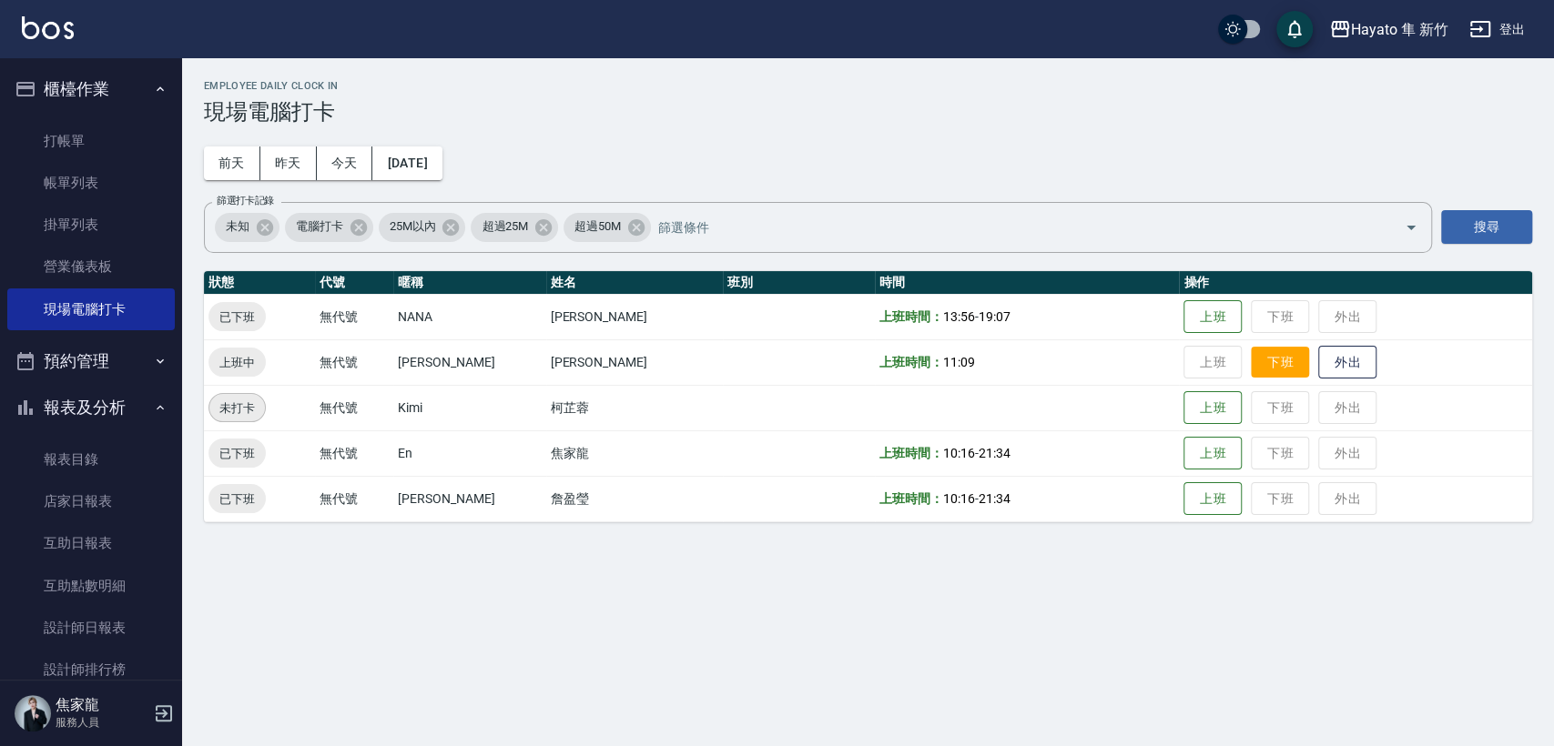
click at [1250, 359] on button "下班" at bounding box center [1279, 363] width 58 height 32
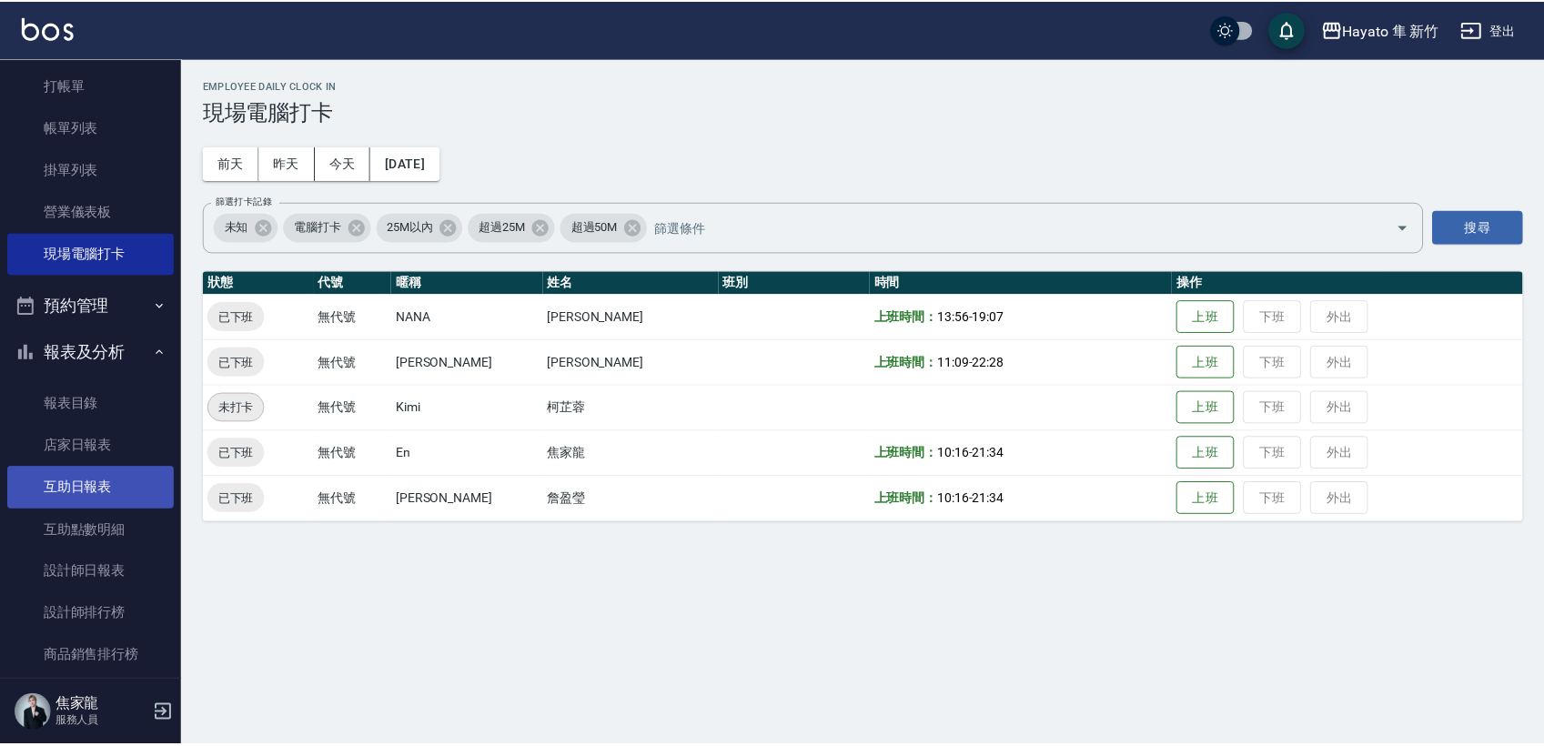
scroll to position [101, 0]
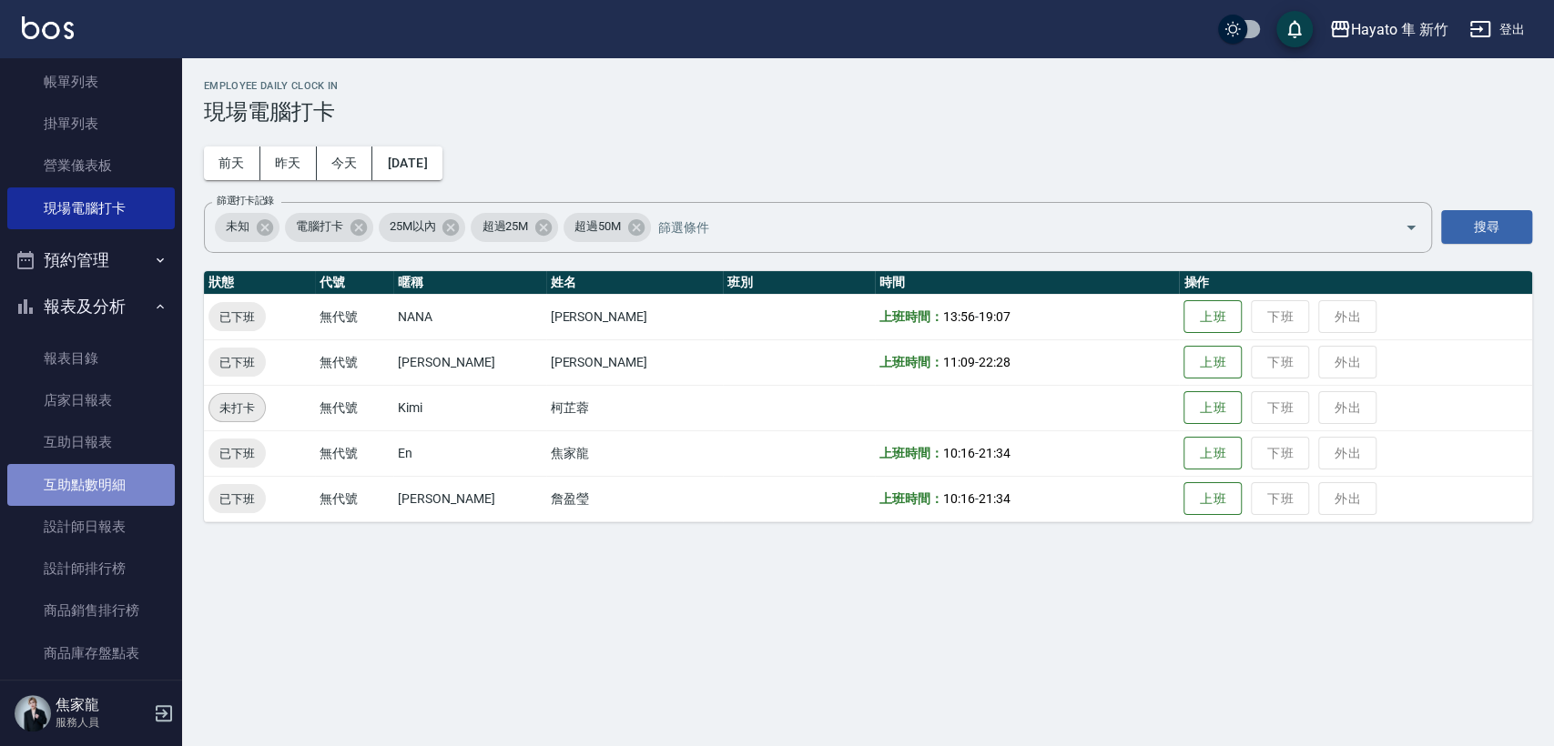
click at [106, 503] on link "互助點數明細" at bounding box center [90, 485] width 167 height 42
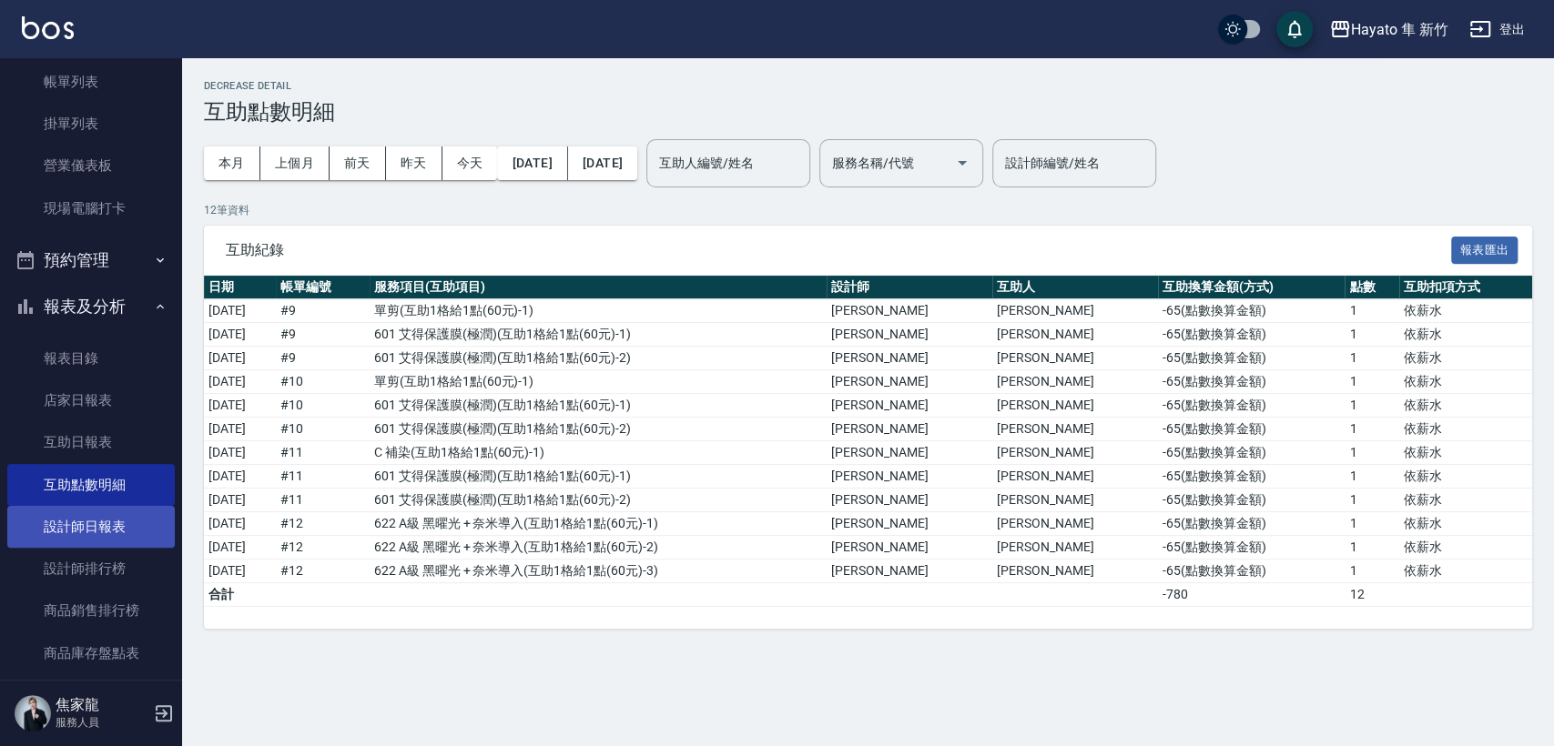
drag, startPoint x: 117, startPoint y: 538, endPoint x: 126, endPoint y: 533, distance: 9.4
click at [120, 538] on link "設計師日報表" at bounding box center [90, 527] width 167 height 42
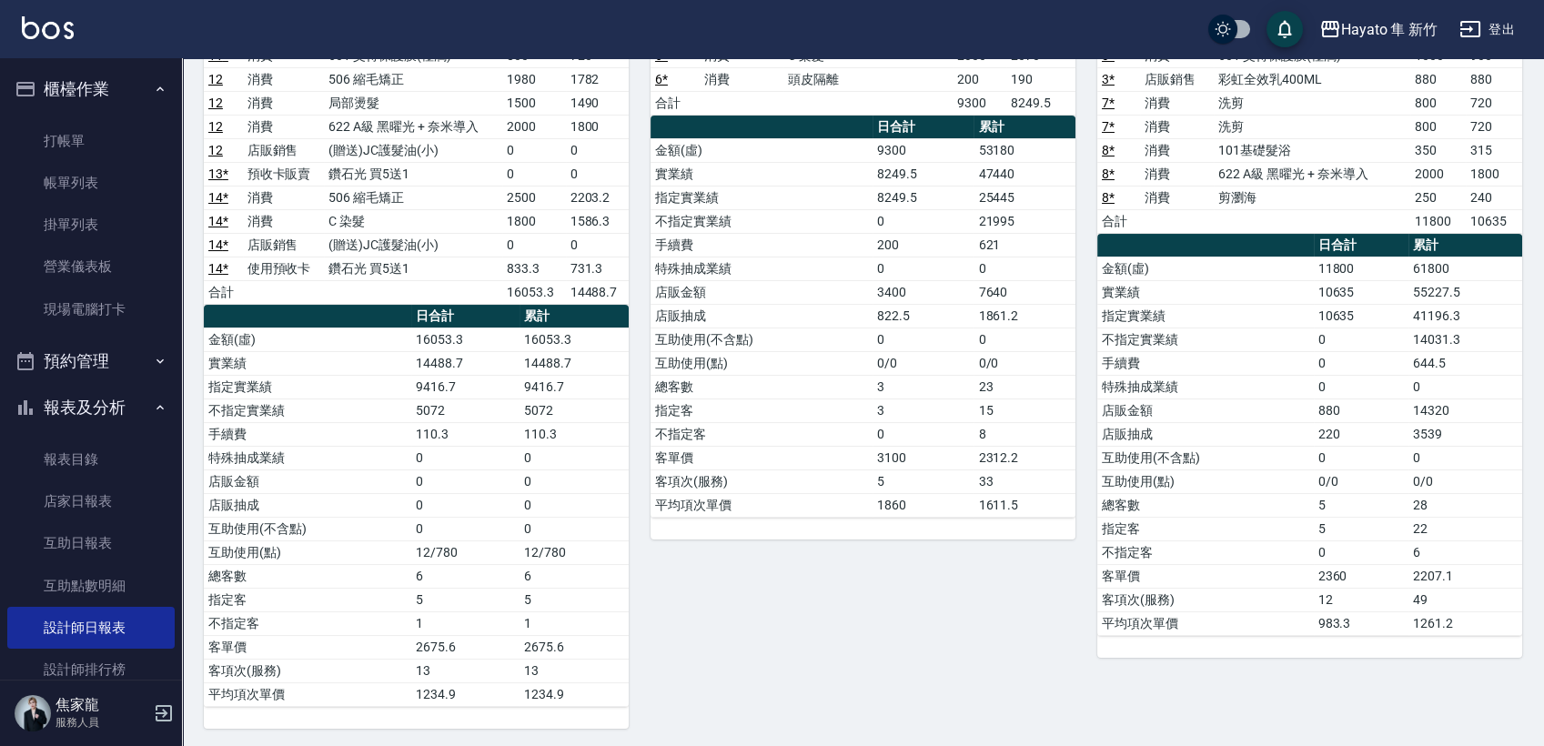
click at [104, 684] on div "[PERSON_NAME] 服務人員" at bounding box center [91, 714] width 182 height 66
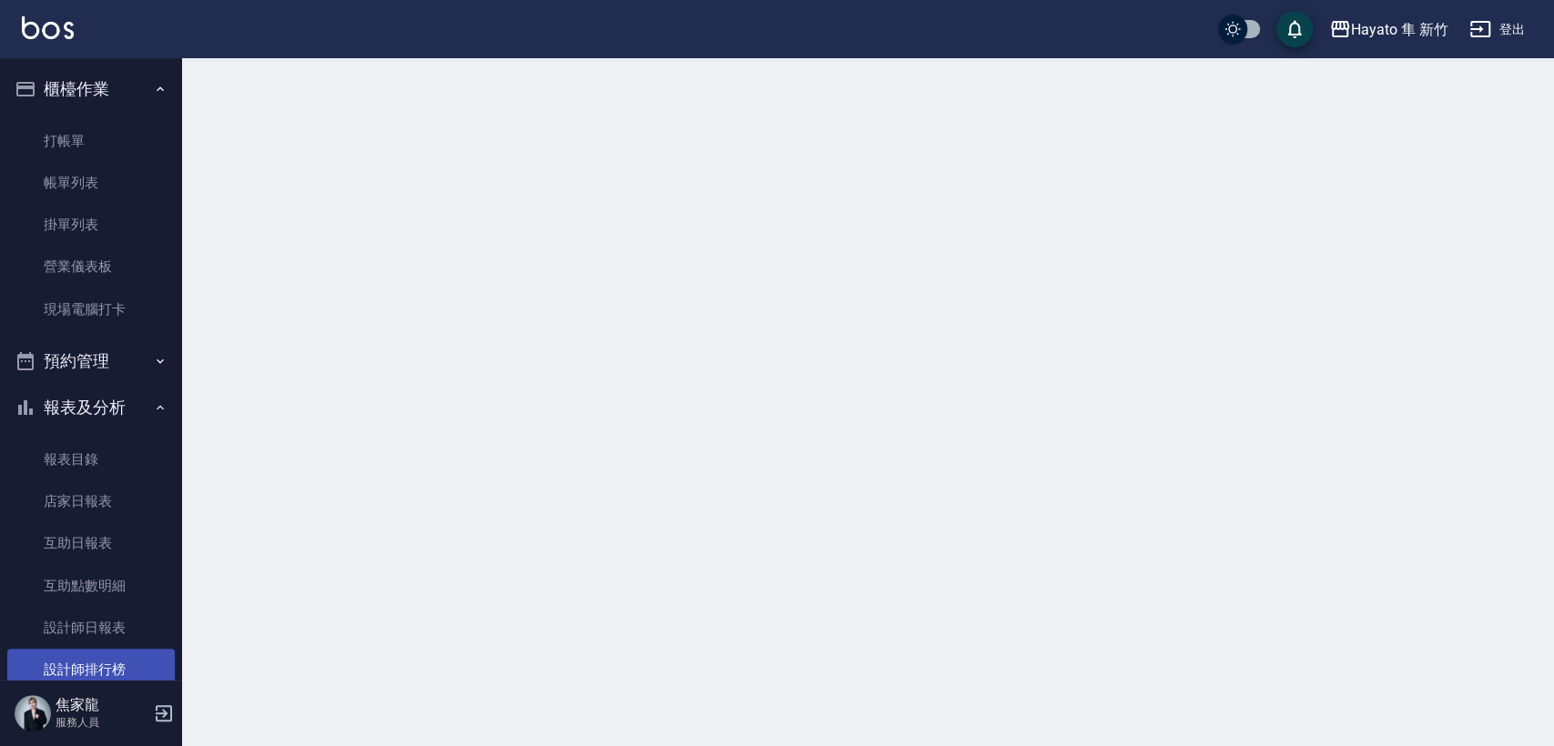
click at [116, 666] on link "設計師排行榜" at bounding box center [90, 670] width 167 height 42
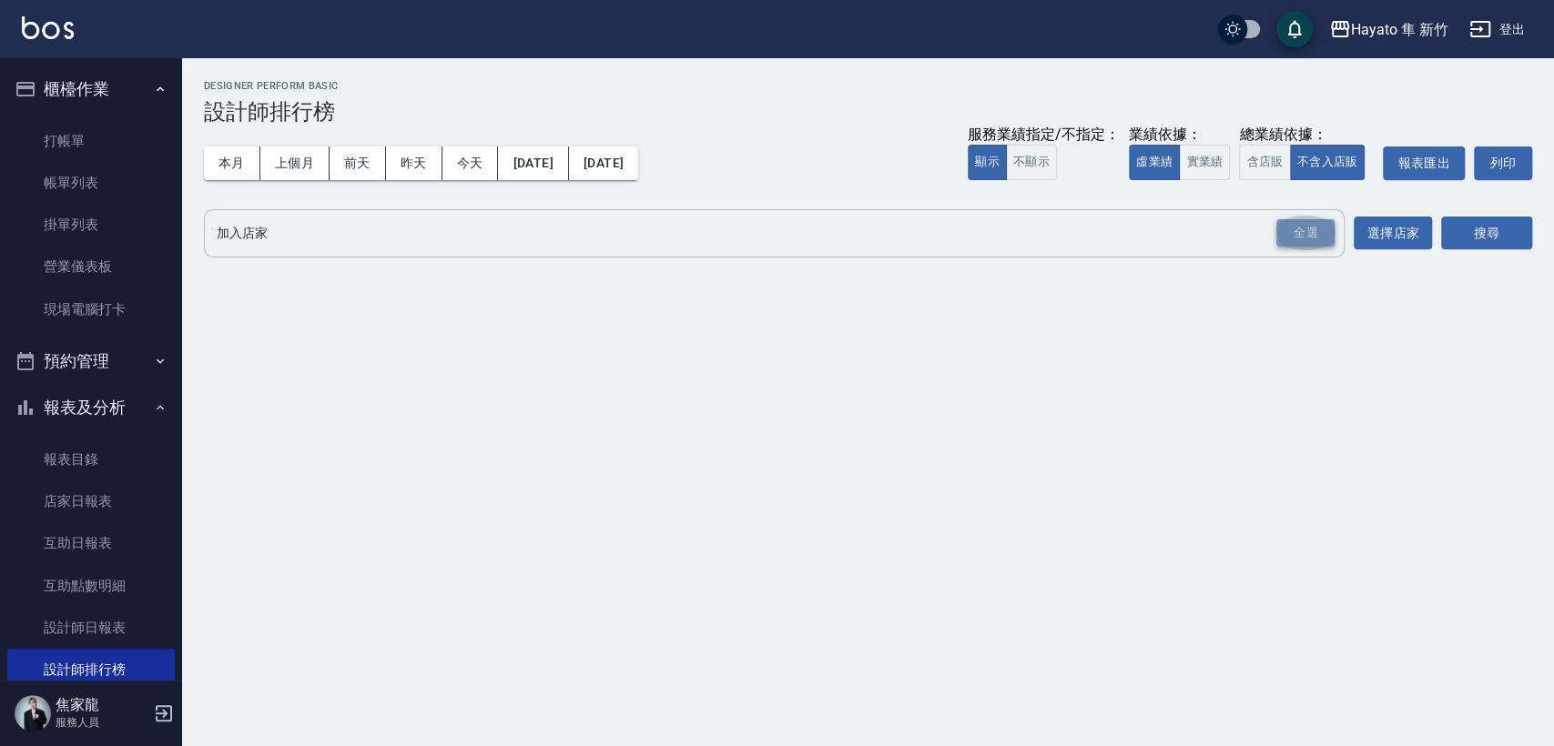
click at [1300, 238] on div "全選" at bounding box center [1305, 233] width 58 height 28
click at [1460, 224] on button "搜尋" at bounding box center [1486, 235] width 91 height 34
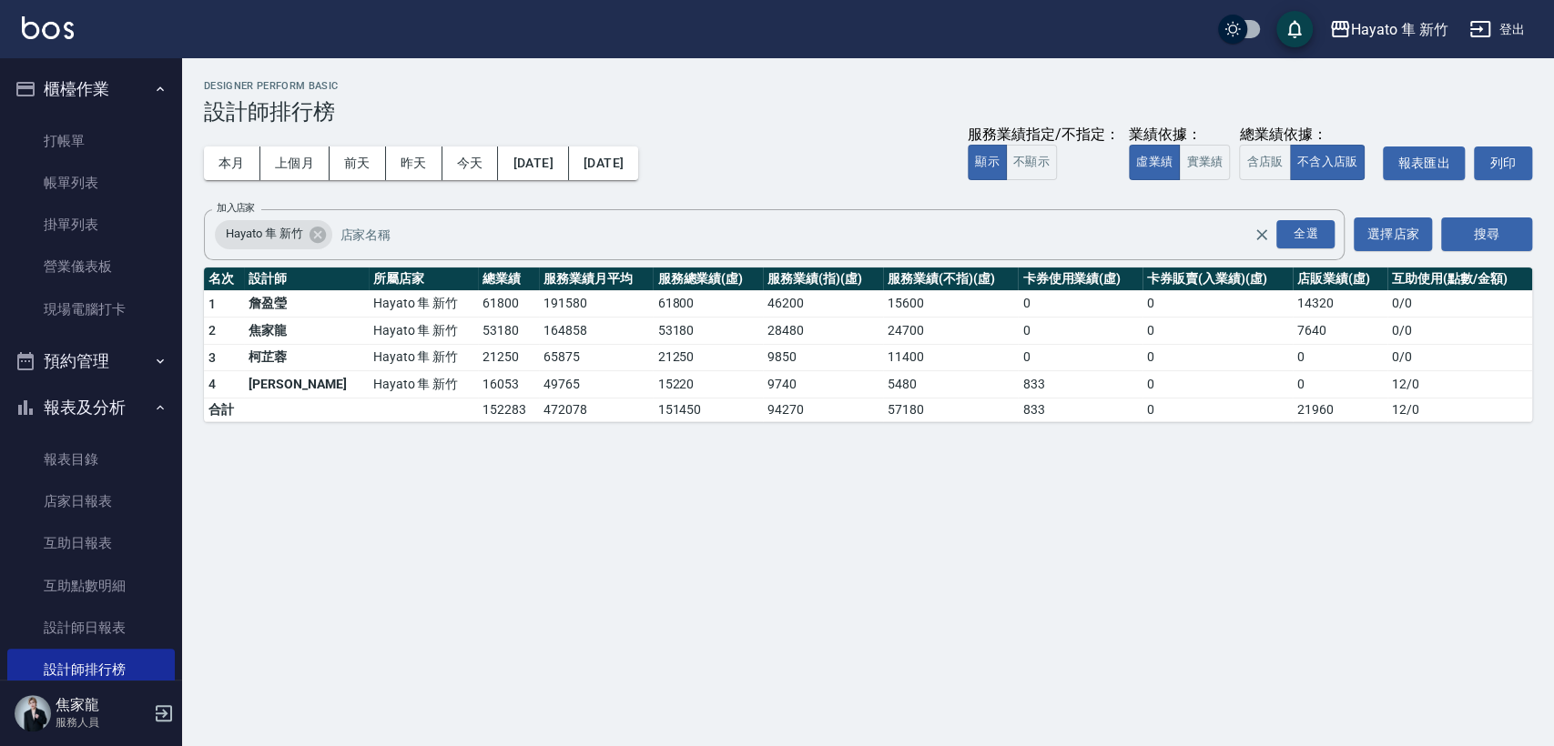
click at [977, 548] on div "Hayato 隼 新竹 [DATE] - [DATE] 設計師排行榜 列印時間： [DATE][PHONE_NUMBER]:30 Designer Perfo…" at bounding box center [777, 373] width 1554 height 746
